Goal: Task Accomplishment & Management: Complete application form

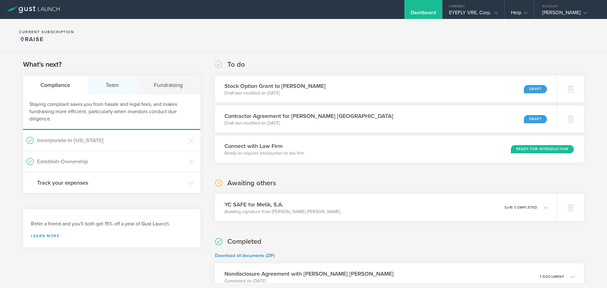
click at [114, 83] on div "Team" at bounding box center [112, 85] width 49 height 19
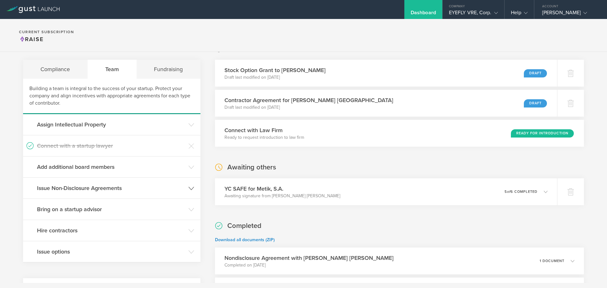
scroll to position [32, 0]
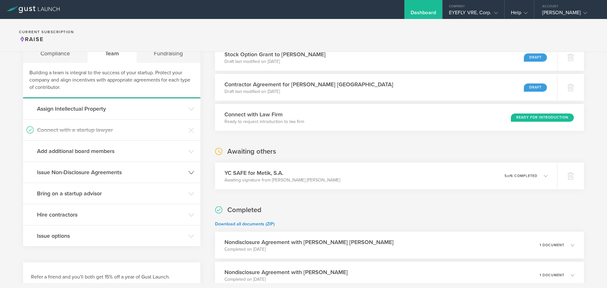
click at [88, 173] on h3 "Issue Non-Disclosure Agreements" at bounding box center [111, 172] width 148 height 8
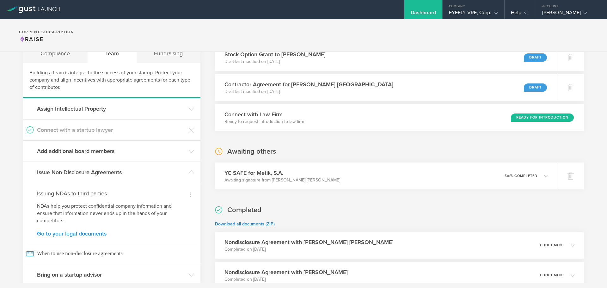
click at [75, 233] on link "Go to your legal documents" at bounding box center [112, 234] width 150 height 6
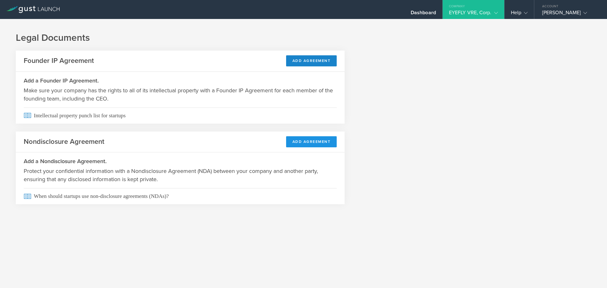
click at [309, 139] on button "Add Agreement" at bounding box center [311, 141] width 51 height 11
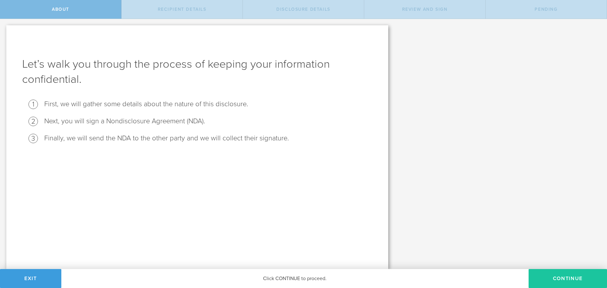
click at [553, 277] on button "Continue" at bounding box center [568, 278] width 78 height 19
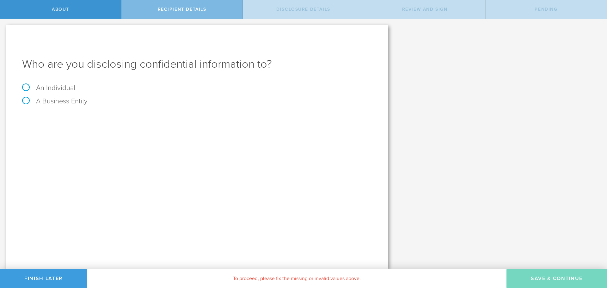
click at [40, 84] on div "Who are you disclosing confidential information to? An Individual A Business En…" at bounding box center [197, 147] width 382 height 244
click at [29, 85] on label "An Individual" at bounding box center [48, 88] width 53 height 8
click at [4, 29] on input "An Individual" at bounding box center [2, 24] width 4 height 10
radio input "true"
click at [96, 124] on div "Name The first and last name of the person that you are disclosing confidential…" at bounding box center [197, 117] width 351 height 13
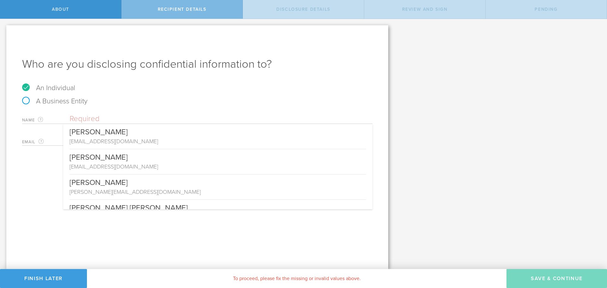
click at [96, 119] on input "text" at bounding box center [221, 118] width 303 height 9
paste input "[PERSON_NAME] [PERSON_NAME] [PERSON_NAME]"
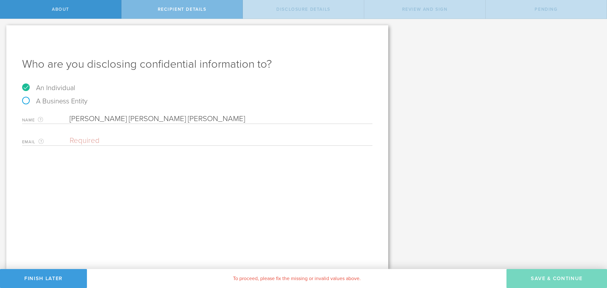
type input "[PERSON_NAME] [PERSON_NAME] [PERSON_NAME]"
click at [112, 140] on input "email" at bounding box center [220, 140] width 300 height 9
paste input "[EMAIL_ADDRESS][DOMAIN_NAME]"
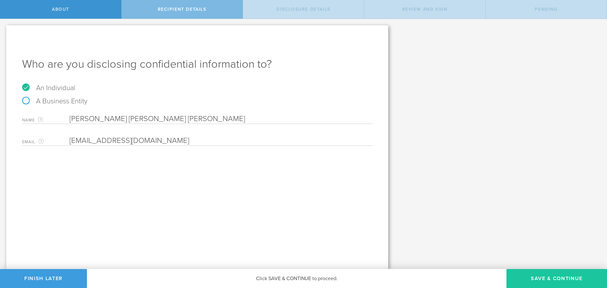
type input "[EMAIL_ADDRESS][DOMAIN_NAME]"
click at [564, 277] on button "Save & Continue" at bounding box center [557, 278] width 101 height 19
select select "string:5 years"
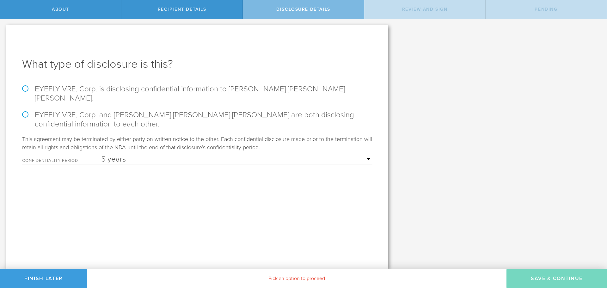
click at [34, 91] on label "EYEFLY VRE, Corp. is disclosing confidential information to Jenner Eddy Osbely …" at bounding box center [197, 93] width 351 height 18
click at [4, 32] on input "EYEFLY VRE, Corp. is disclosing confidential information to Jenner Eddy Osbely …" at bounding box center [2, 25] width 4 height 13
radio input "true"
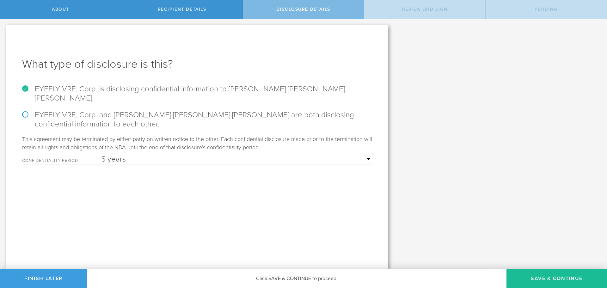
click at [137, 155] on select "1 year 2 years 3 years 4 years 5 years" at bounding box center [236, 159] width 271 height 9
select select "string:2 years"
click at [101, 155] on select "1 year 2 years 3 years 4 years 5 years" at bounding box center [236, 159] width 271 height 9
drag, startPoint x: 455, startPoint y: 252, endPoint x: 493, endPoint y: 260, distance: 38.7
click at [455, 252] on div "Let’s walk you through the process of keeping your information confidential. Fi…" at bounding box center [303, 144] width 607 height 250
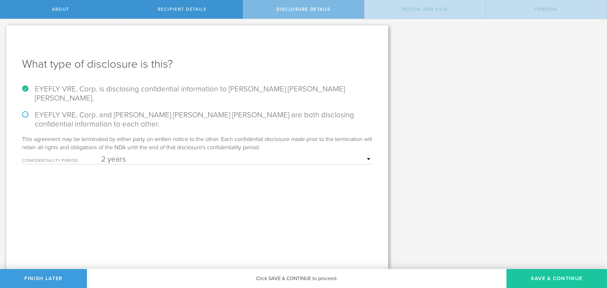
click at [558, 275] on button "Save & Continue" at bounding box center [557, 278] width 101 height 19
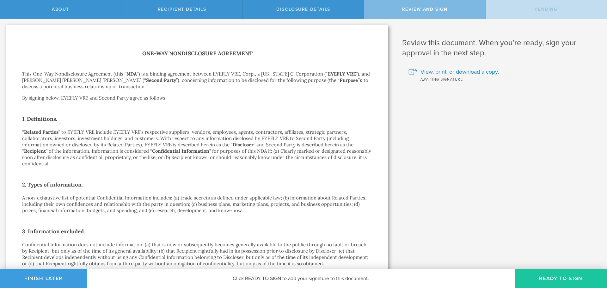
click at [550, 281] on button "Ready to Sign" at bounding box center [561, 278] width 92 height 19
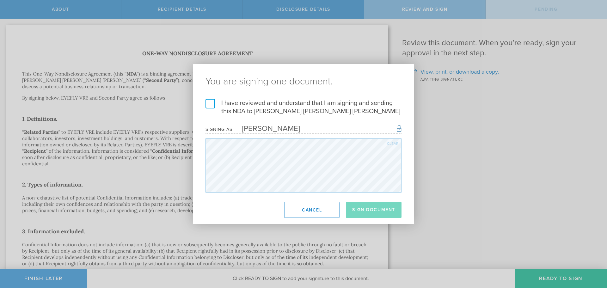
click at [213, 103] on label "I have reviewed and understand that I am signing and sending this NDA to Jenner…" at bounding box center [304, 107] width 196 height 16
click at [0, 0] on input "I have reviewed and understand that I am signing and sending this NDA to Jenner…" at bounding box center [0, 0] width 0 height 0
click at [382, 209] on button "Sign Document" at bounding box center [374, 210] width 56 height 16
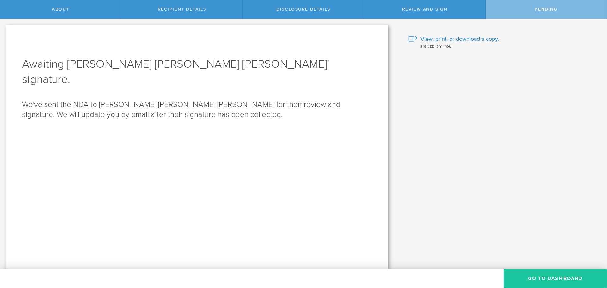
click at [568, 273] on button "Go to dashboard" at bounding box center [555, 278] width 103 height 19
